Goal: Task Accomplishment & Management: Manage account settings

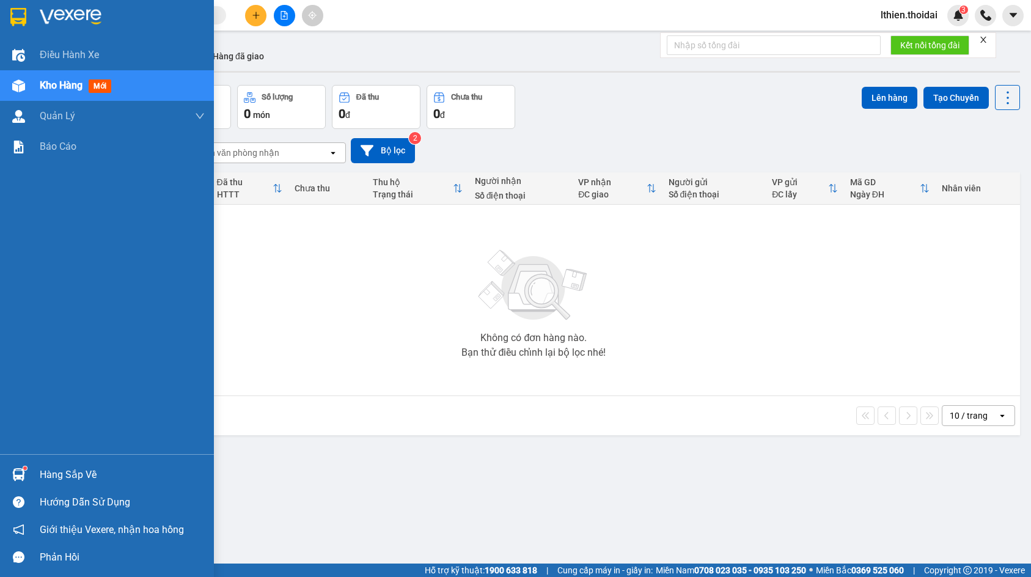
click at [24, 471] on img at bounding box center [18, 474] width 13 height 13
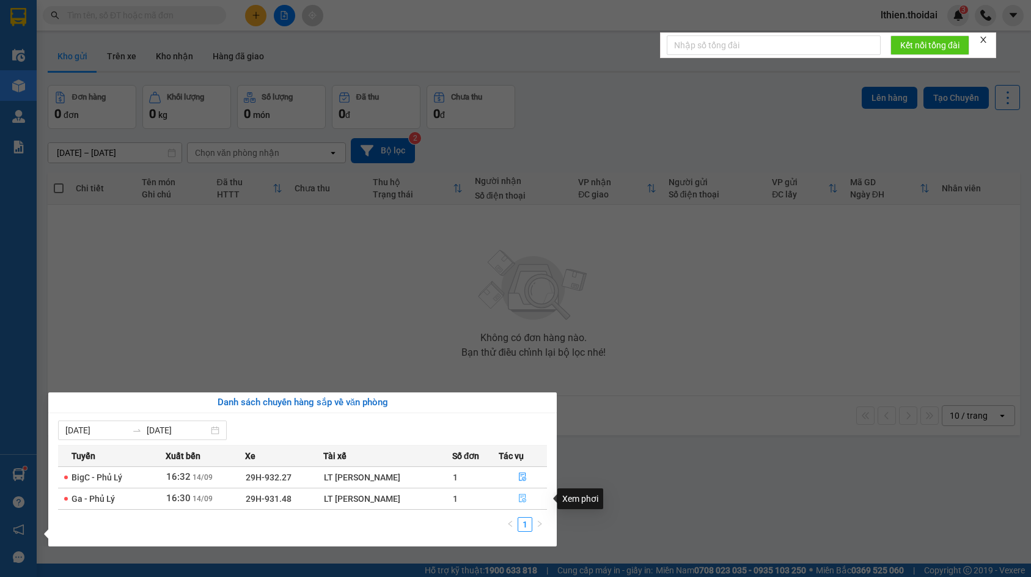
click at [522, 496] on icon "file-done" at bounding box center [523, 499] width 7 height 9
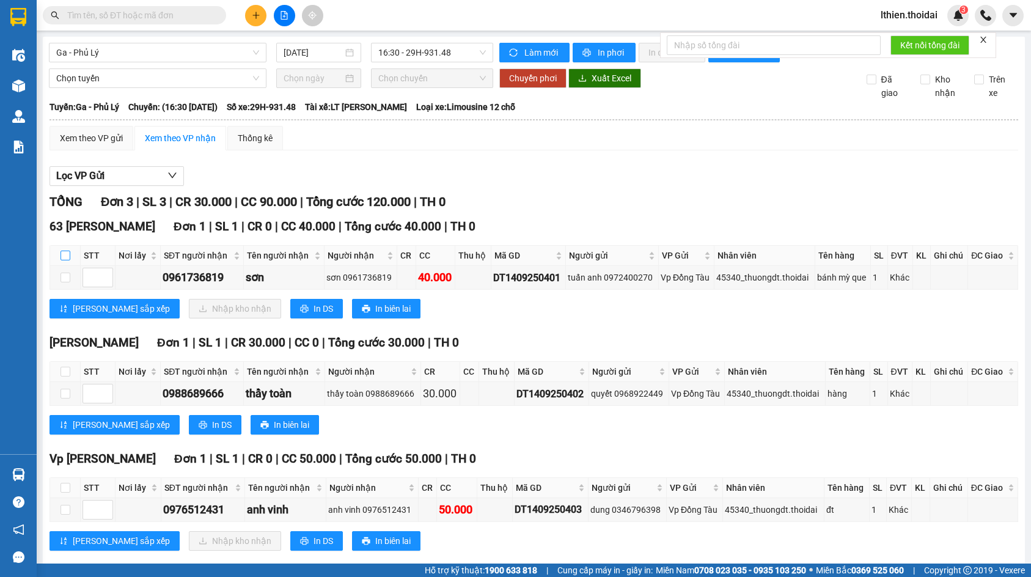
click at [66, 260] on input "checkbox" at bounding box center [66, 256] width 10 height 10
checkbox input "true"
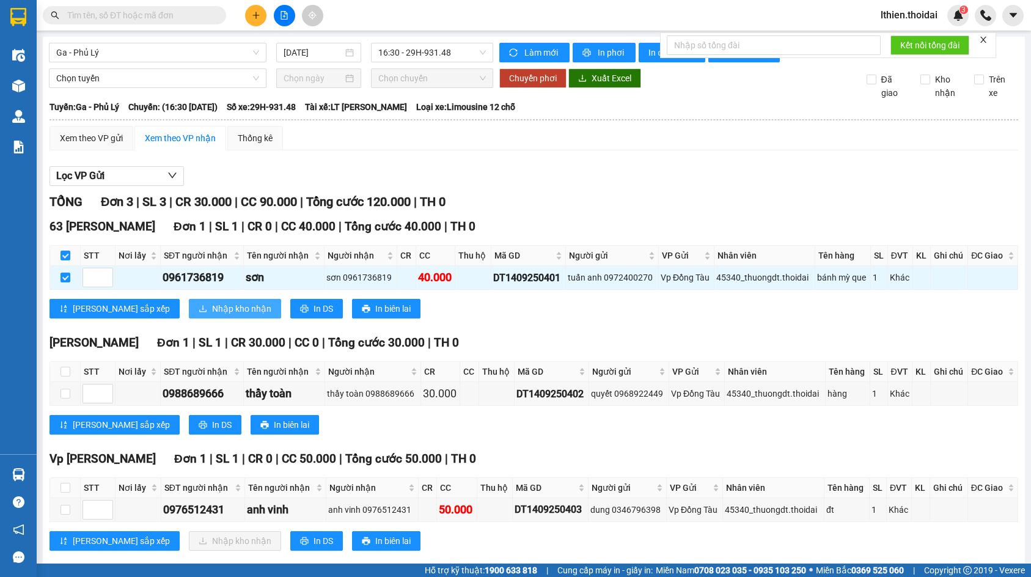
click at [212, 315] on span "Nhập kho nhận" at bounding box center [241, 308] width 59 height 13
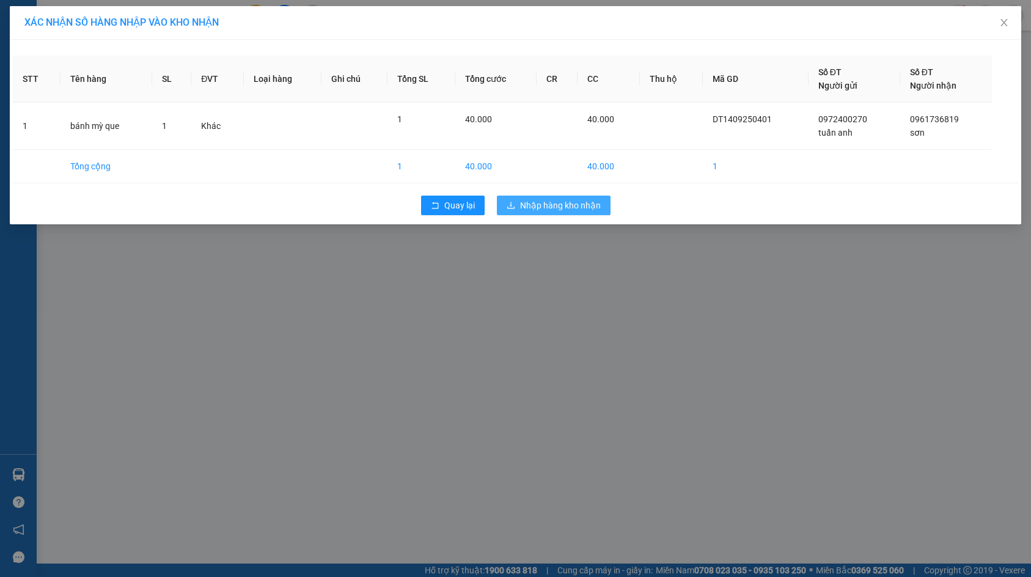
click at [545, 204] on span "Nhập hàng kho nhận" at bounding box center [560, 205] width 81 height 13
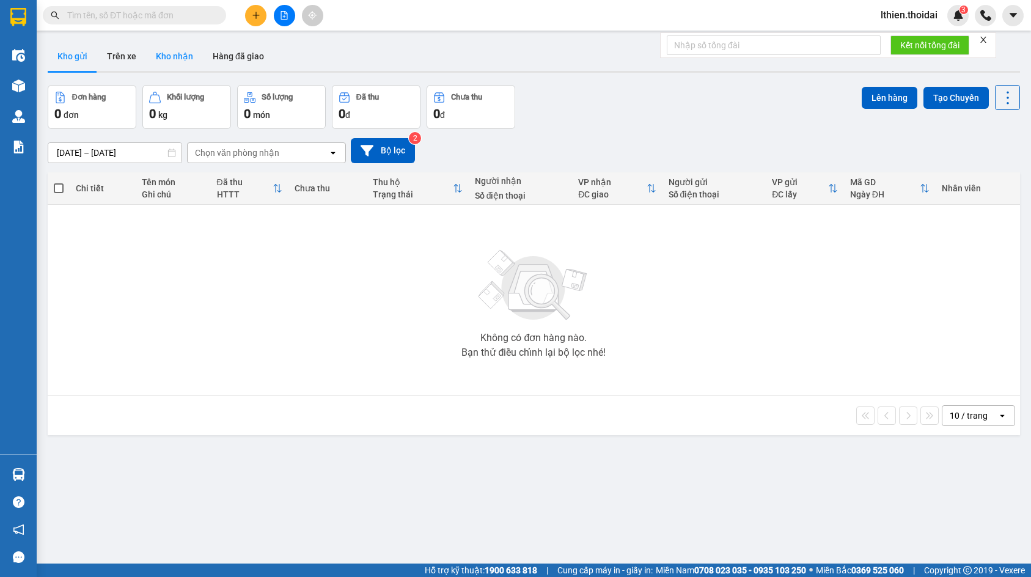
click at [164, 54] on button "Kho nhận" at bounding box center [174, 56] width 57 height 29
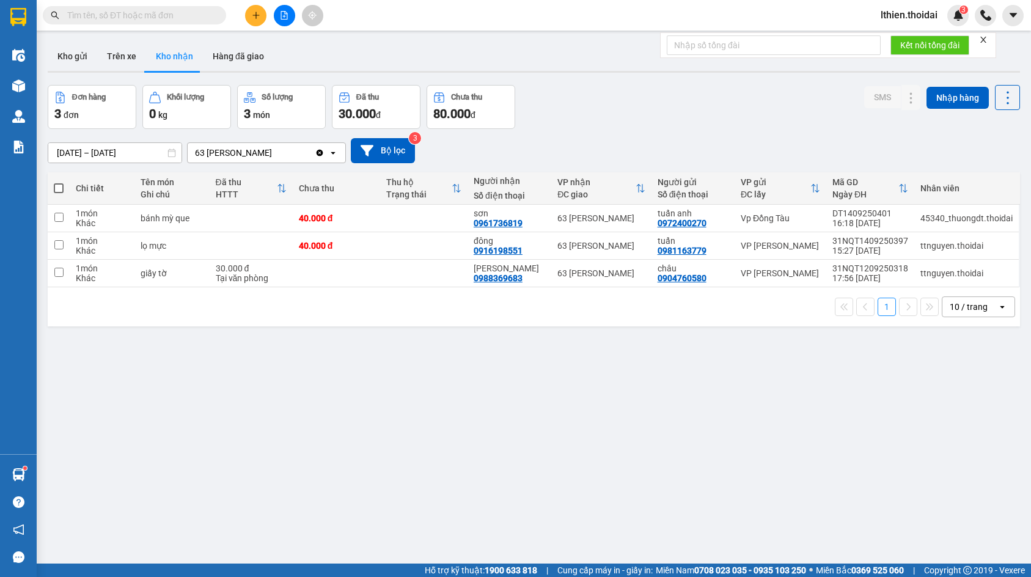
click at [130, 12] on input "text" at bounding box center [139, 15] width 144 height 13
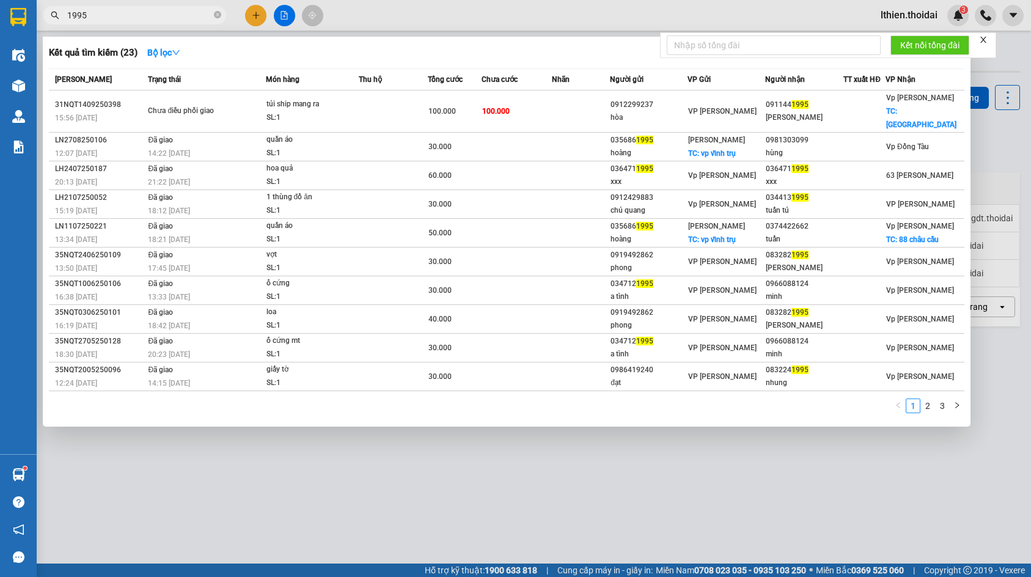
type input "1995"
